Goal: Transaction & Acquisition: Book appointment/travel/reservation

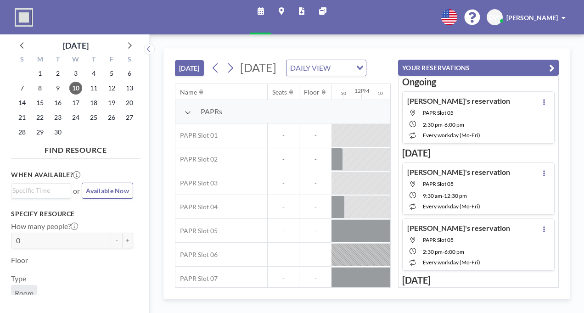
scroll to position [0, 1298]
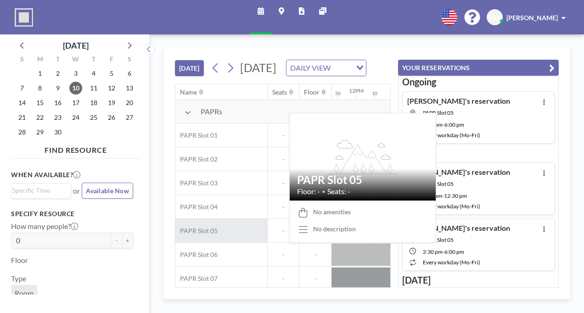
click at [175, 227] on span "PAPR Slot 05" at bounding box center [196, 231] width 42 height 8
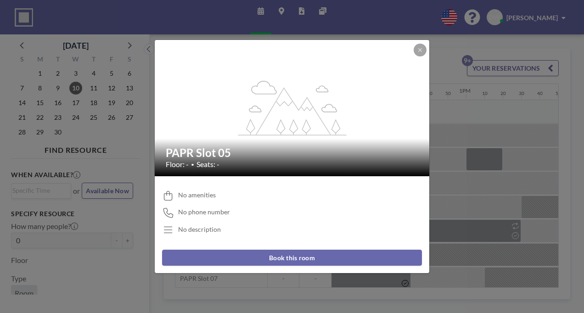
click at [328, 250] on button "Book this room" at bounding box center [292, 258] width 260 height 16
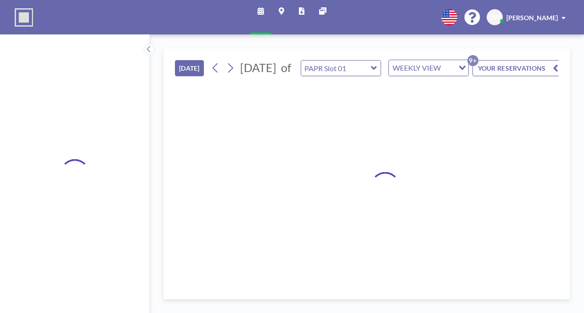
type input "PAPR Slot 05"
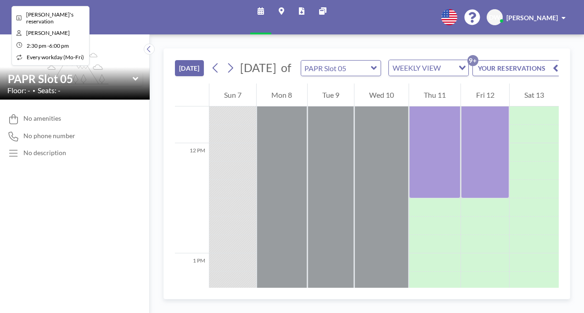
scroll to position [1298, 0]
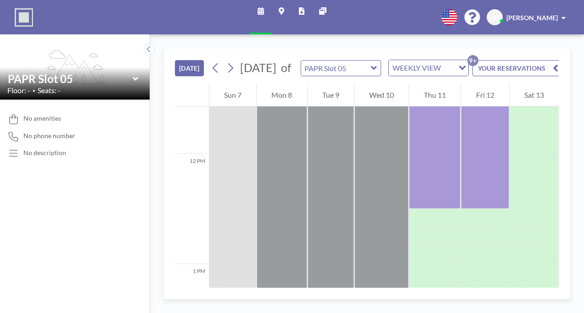
scroll to position [1298, 0]
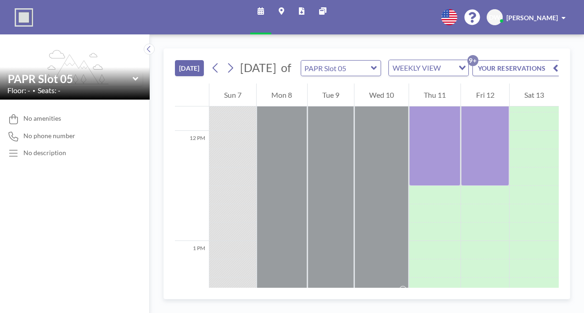
click at [548, 14] on span "[PERSON_NAME]" at bounding box center [531, 18] width 51 height 8
click at [459, 66] on icon "Search for option" at bounding box center [462, 68] width 6 height 5
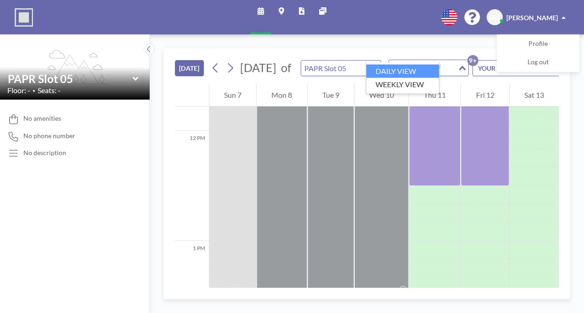
click at [405, 69] on li "DAILY VIEW" at bounding box center [402, 71] width 73 height 13
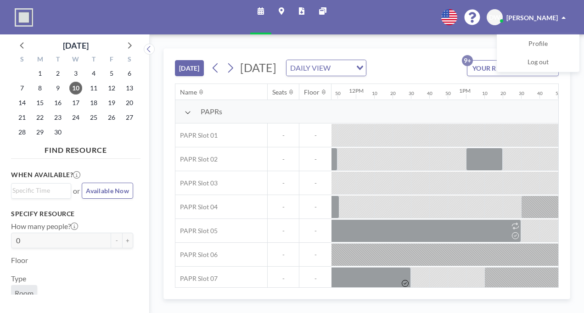
scroll to position [10, 1298]
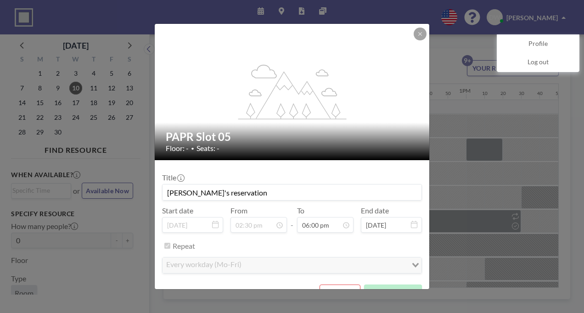
click at [105, 230] on div "flex-grow: 1.2; PAPR Slot 05 Floor: - • Seats: - Title Daniel's reservation Sta…" at bounding box center [292, 156] width 584 height 313
